Goal: Information Seeking & Learning: Learn about a topic

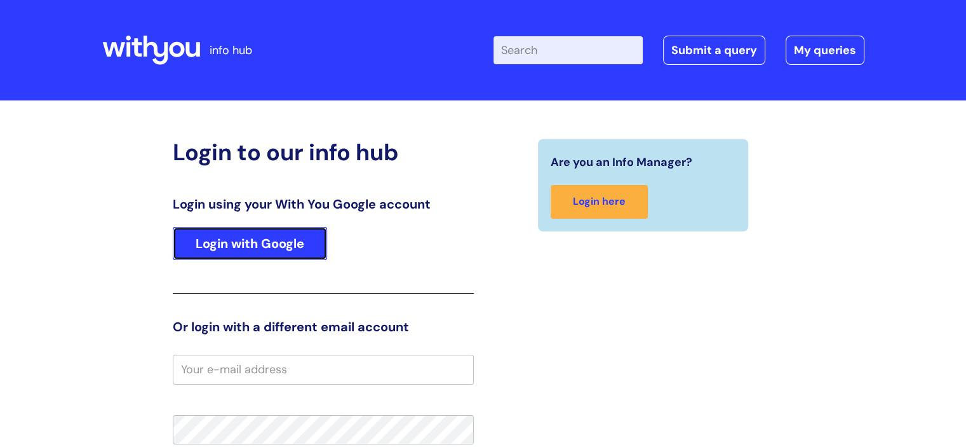
click at [226, 233] on link "Login with Google" at bounding box center [250, 243] width 154 height 33
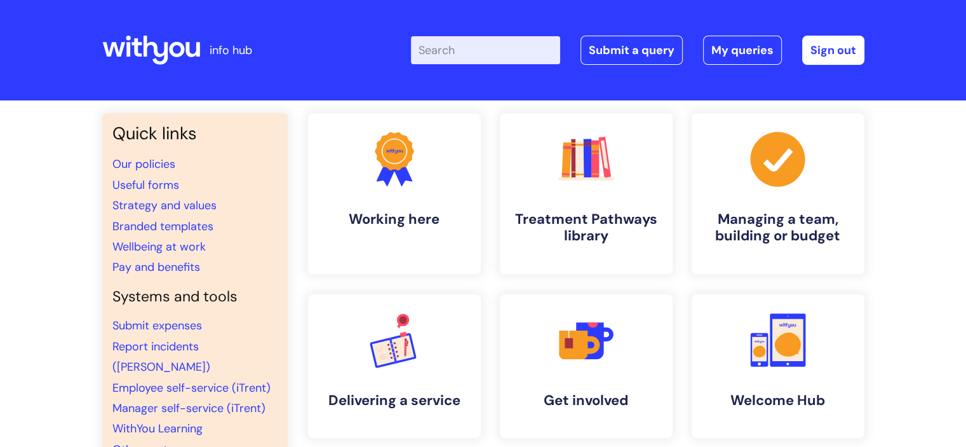
click at [490, 44] on input "Enter your search term here..." at bounding box center [485, 50] width 149 height 28
type input "return to work"
click button "Search" at bounding box center [0, 0] width 0 height 0
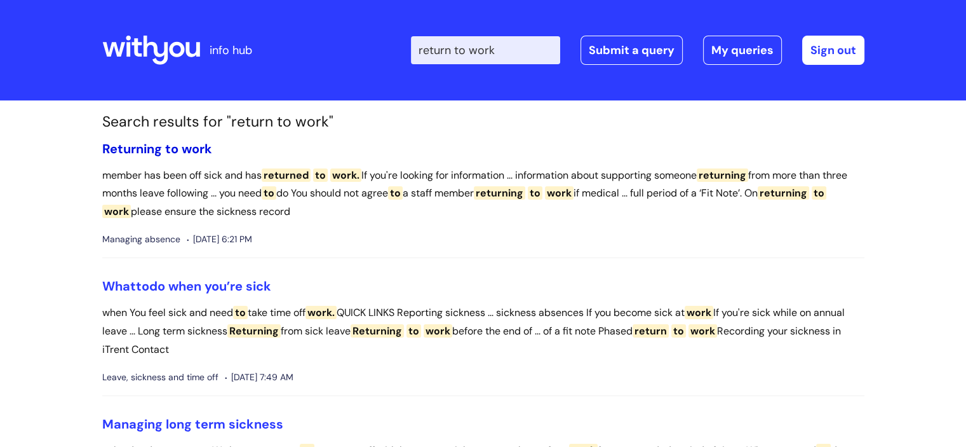
click at [174, 149] on span "to" at bounding box center [171, 148] width 13 height 17
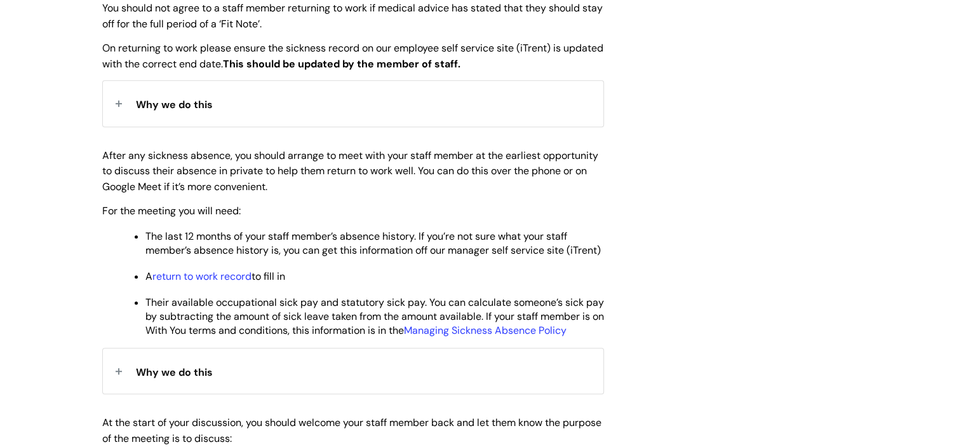
scroll to position [559, 0]
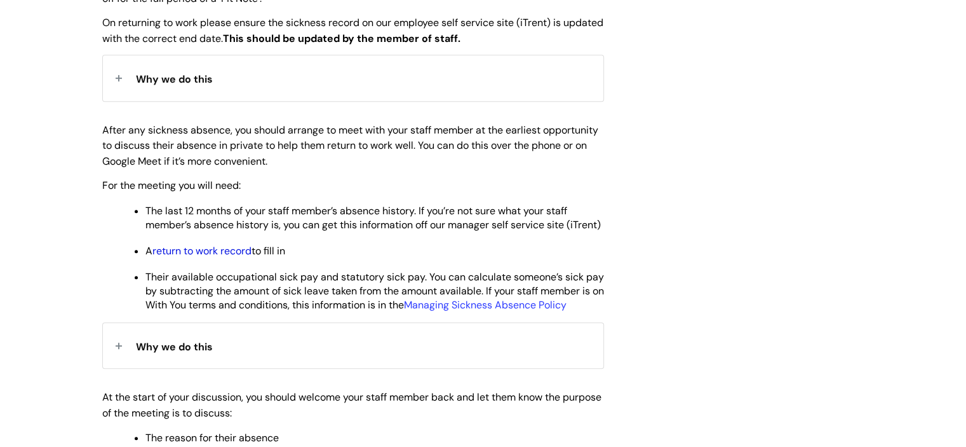
click at [188, 257] on link "return to work record" at bounding box center [201, 250] width 99 height 13
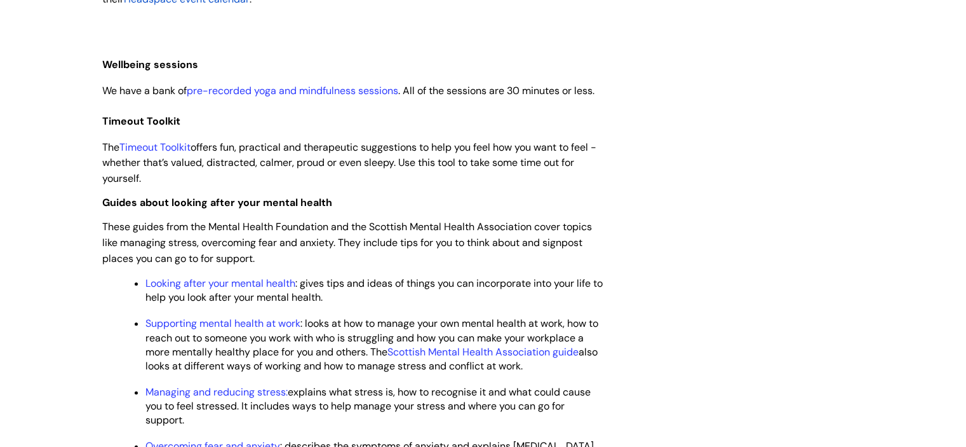
scroll to position [1440, 0]
